Goal: Check status: Check status

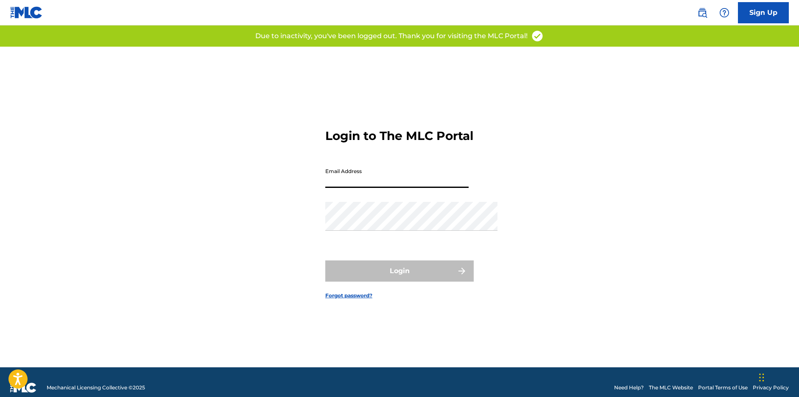
type input "[PERSON_NAME][EMAIL_ADDRESS][DOMAIN_NAME]"
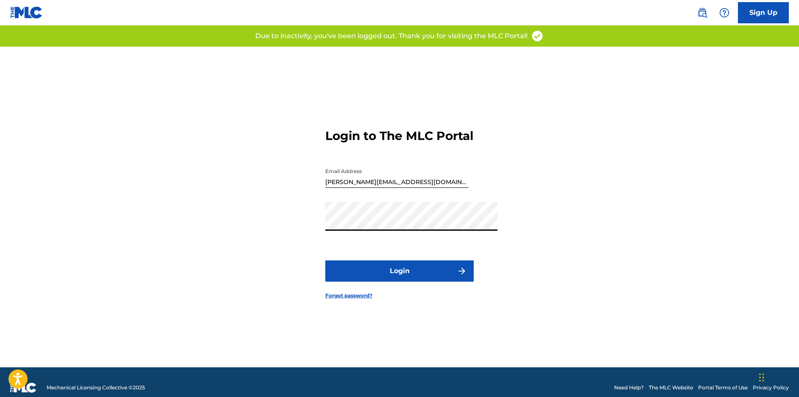
click at [363, 267] on form "Login to The MLC Portal Email Address [EMAIL_ADDRESS][DOMAIN_NAME] Password Log…" at bounding box center [399, 207] width 148 height 321
click at [365, 279] on button "Login" at bounding box center [399, 270] width 148 height 21
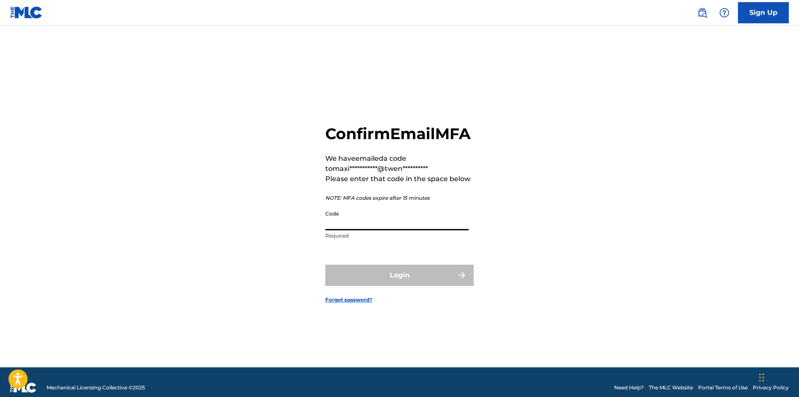
paste input "998339"
type input "998339"
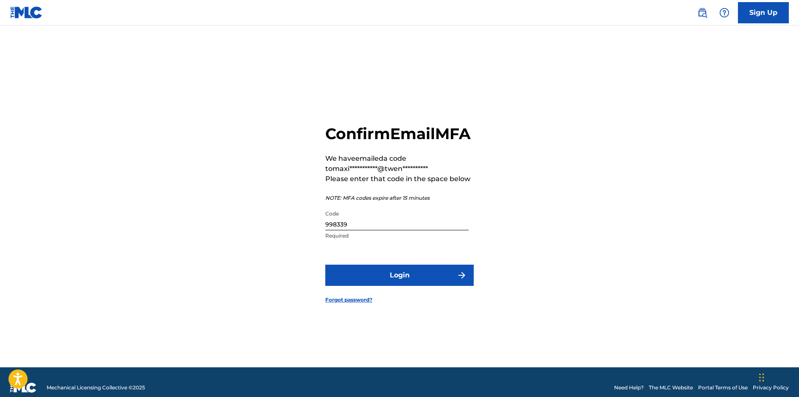
click at [406, 286] on button "Login" at bounding box center [399, 275] width 148 height 21
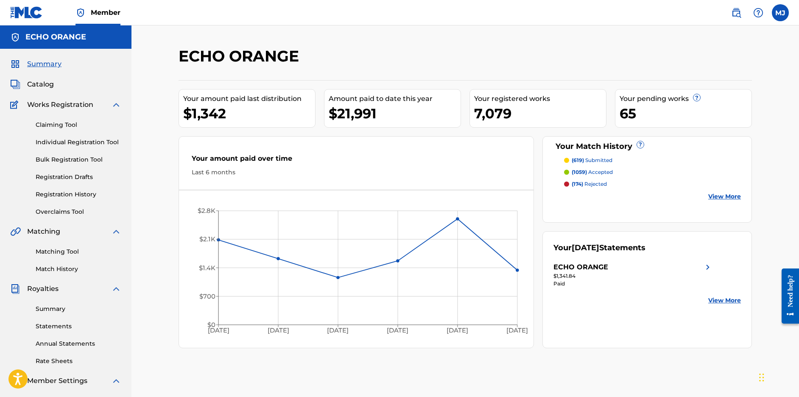
click at [81, 147] on link "Individual Registration Tool" at bounding box center [79, 142] width 86 height 9
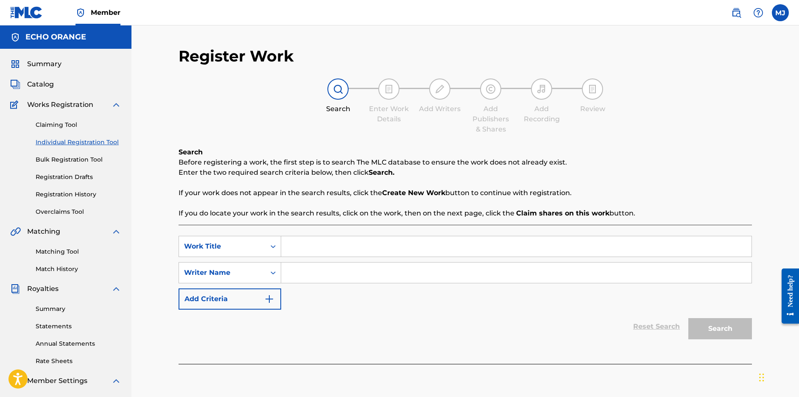
click at [81, 199] on link "Registration History" at bounding box center [79, 194] width 86 height 9
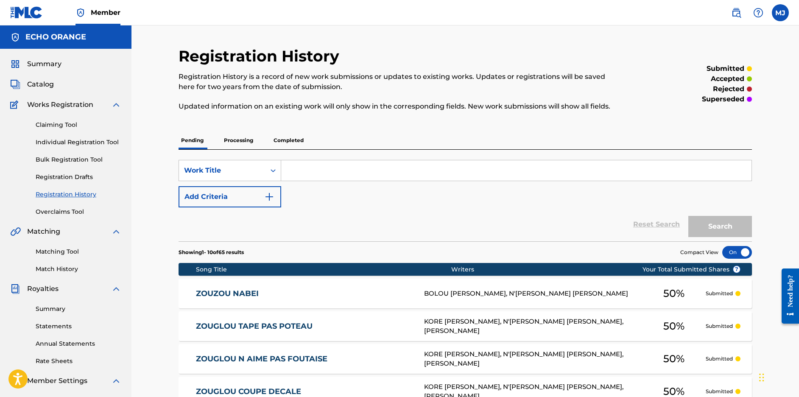
click at [249, 149] on p "Processing" at bounding box center [238, 140] width 34 height 18
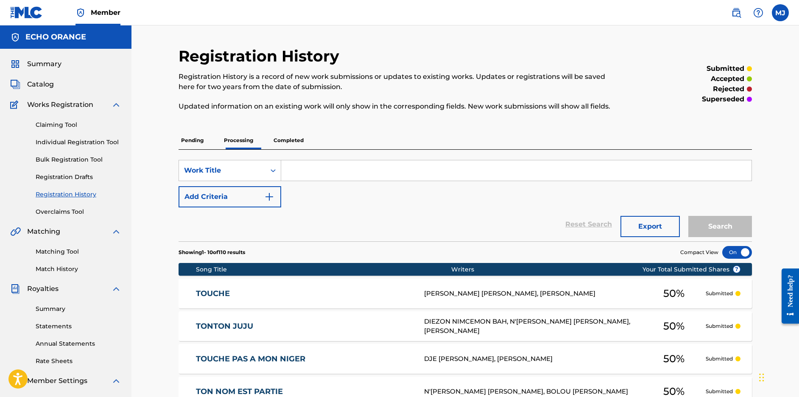
click at [294, 149] on p "Completed" at bounding box center [288, 140] width 35 height 18
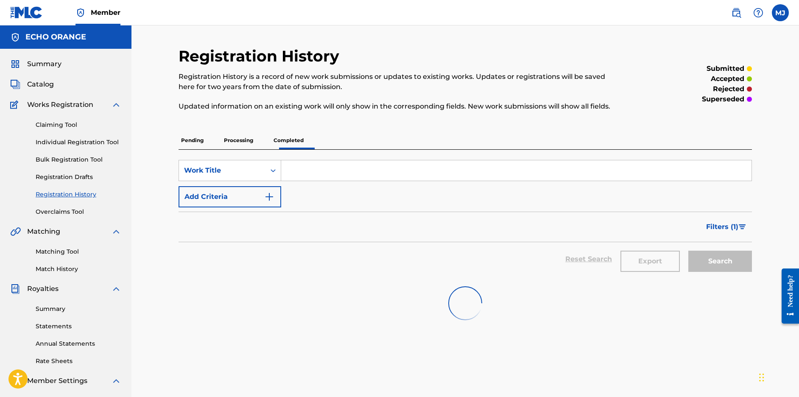
click at [245, 149] on p "Processing" at bounding box center [238, 140] width 34 height 18
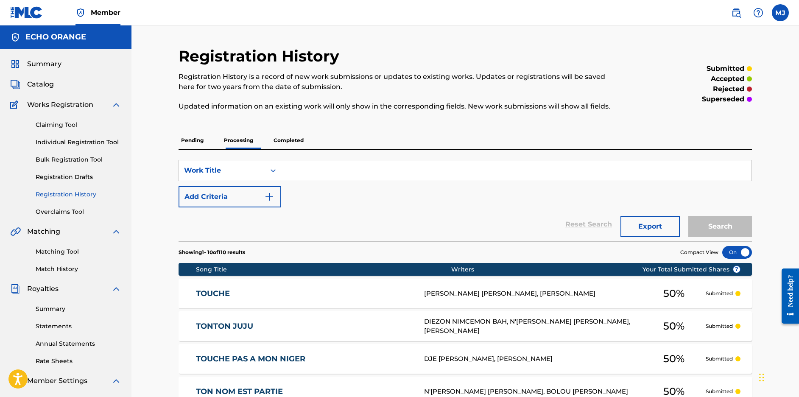
click at [168, 160] on div "Registration History Registration History is a record of new work submissions o…" at bounding box center [465, 353] width 594 height 613
click at [186, 149] on p "Pending" at bounding box center [193, 140] width 28 height 18
